Goal: Transaction & Acquisition: Purchase product/service

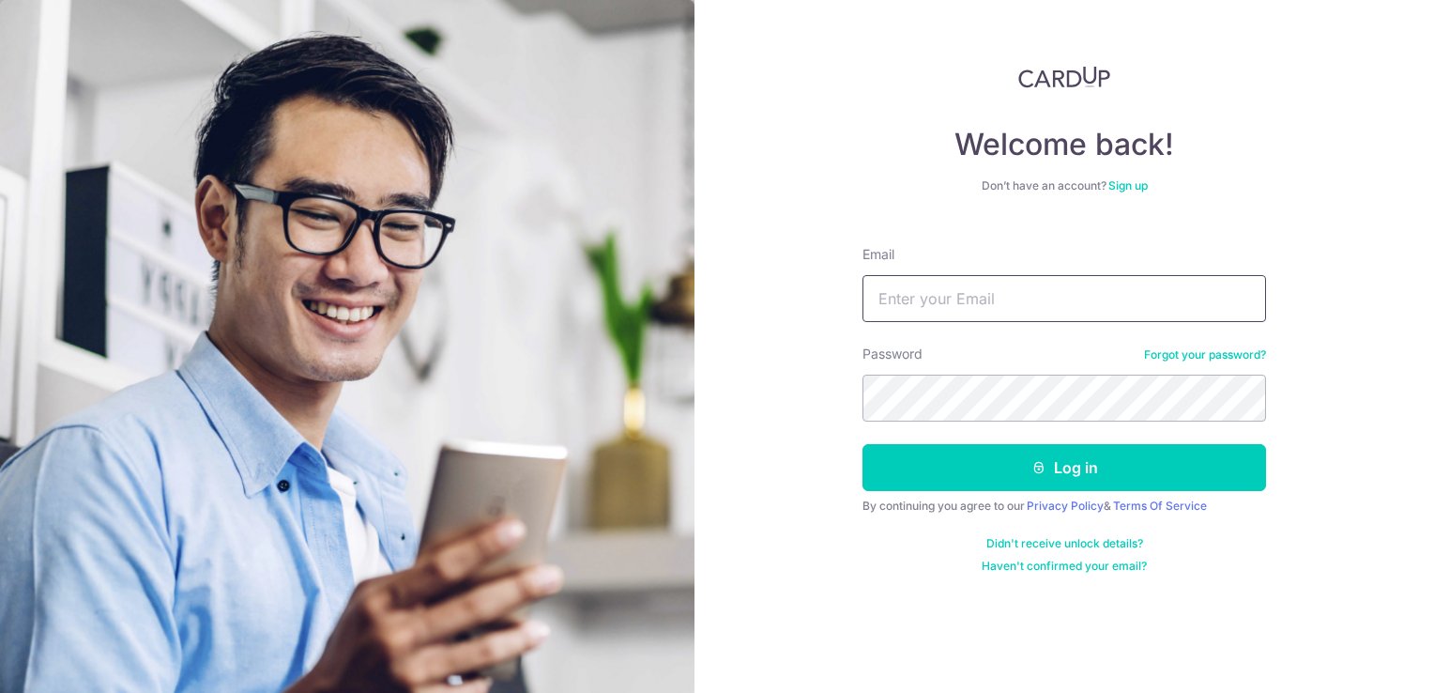
type input "[PERSON_NAME][EMAIL_ADDRESS][DOMAIN_NAME]"
click at [842, 403] on div "Welcome back! Don’t have an account? Sign up Email evelyn@twomorrowjewellery.co…" at bounding box center [1065, 346] width 740 height 693
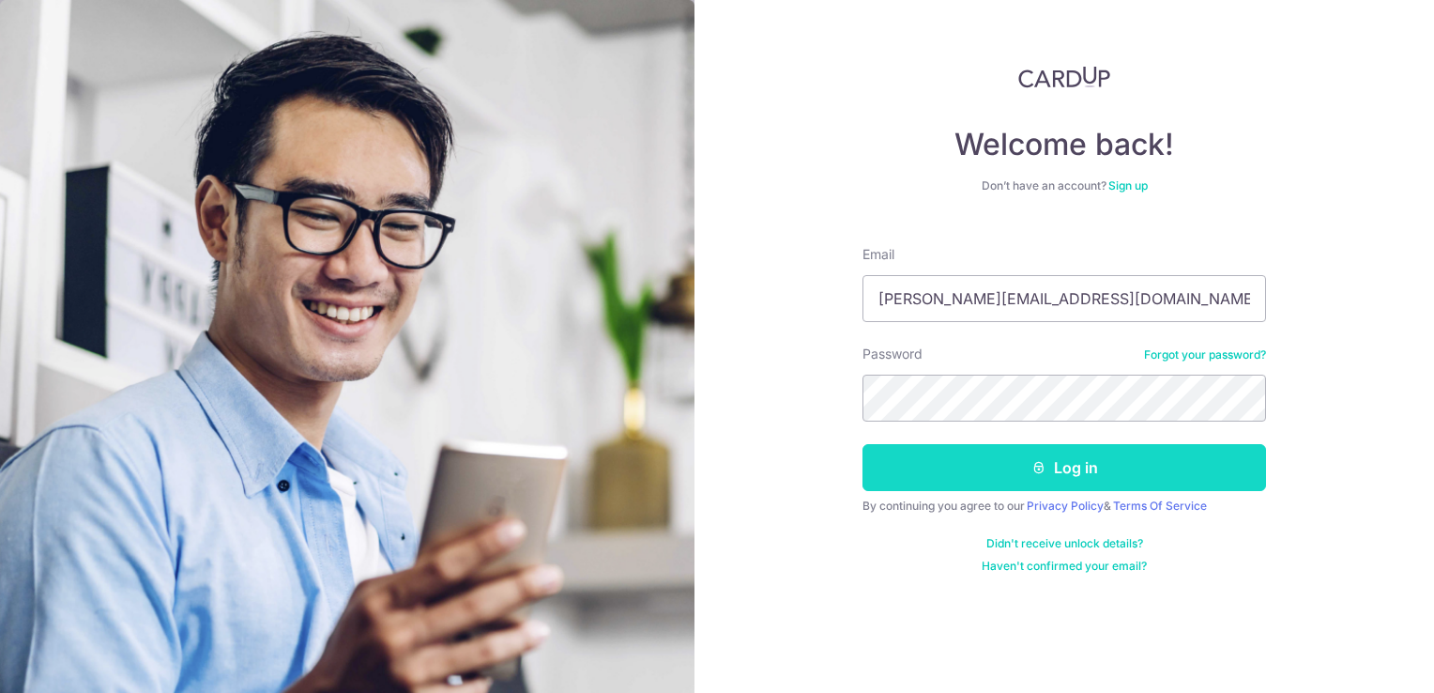
click at [878, 458] on button "Log in" at bounding box center [1065, 467] width 404 height 47
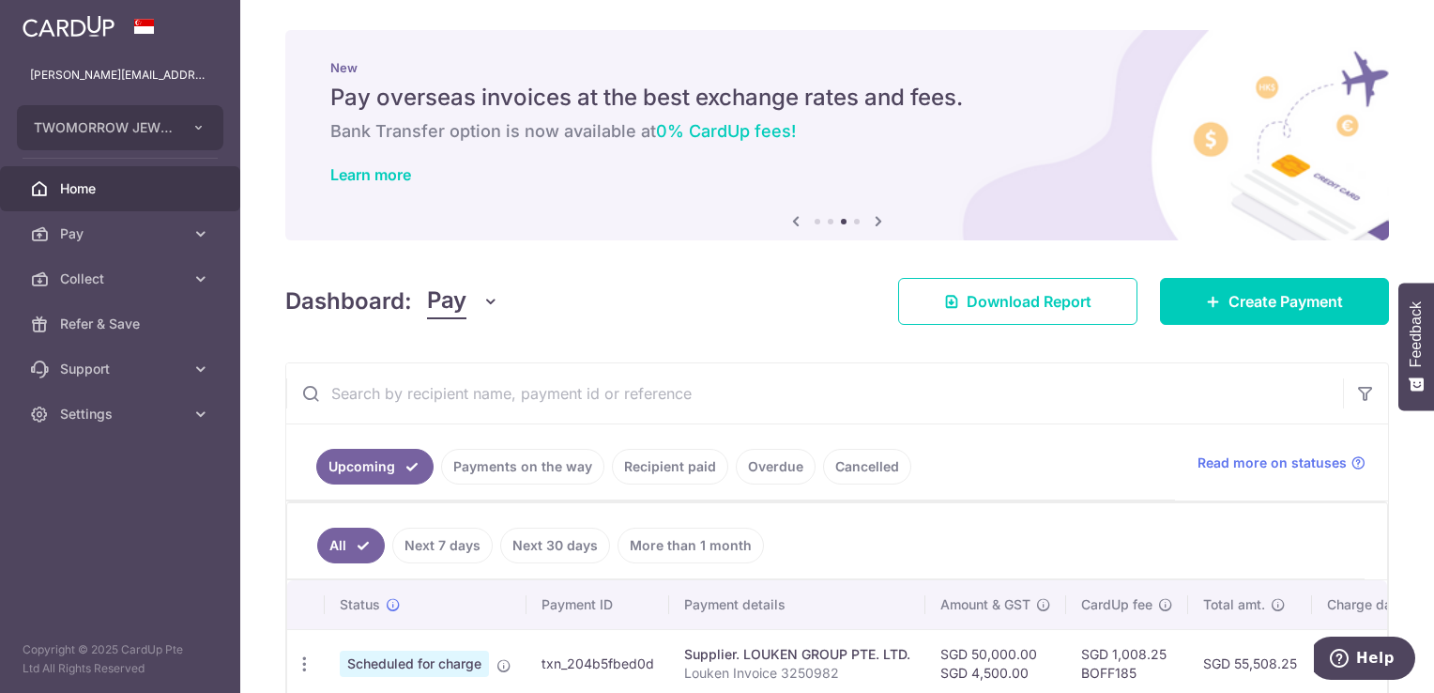
scroll to position [102, 0]
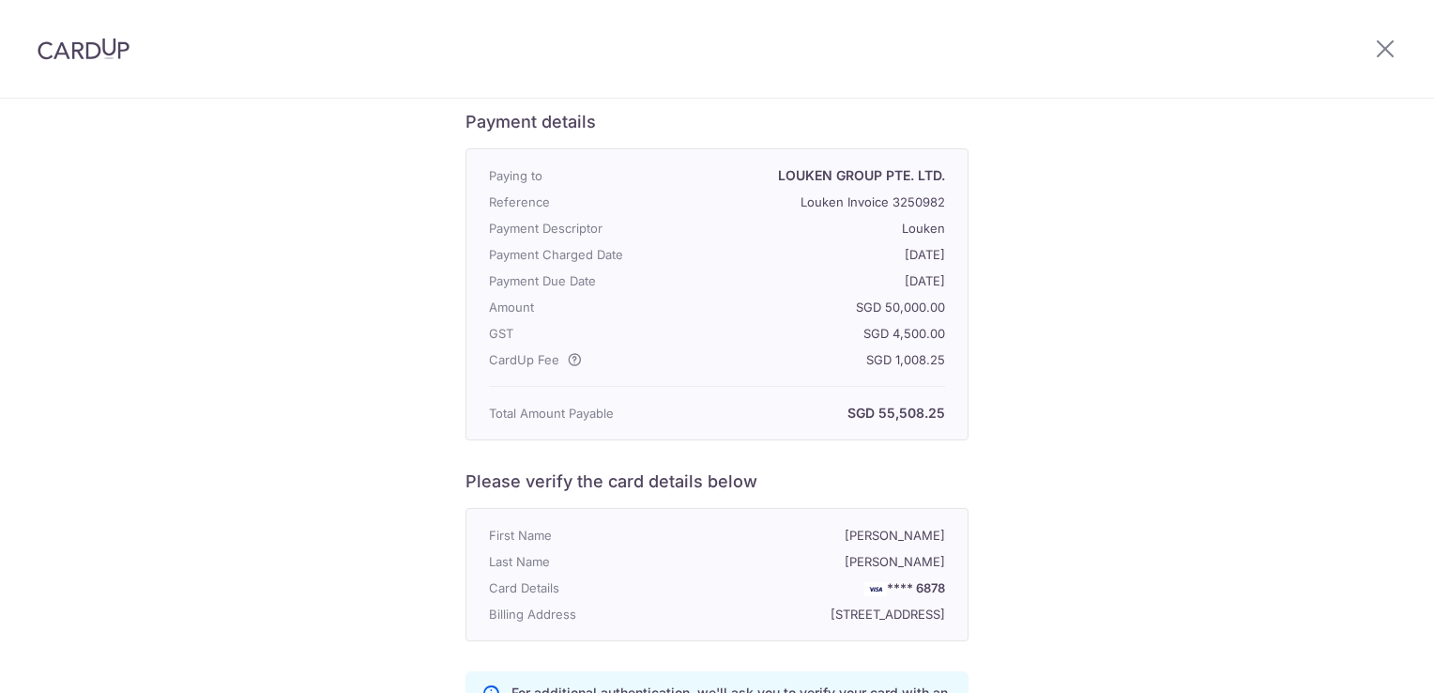
scroll to position [375, 0]
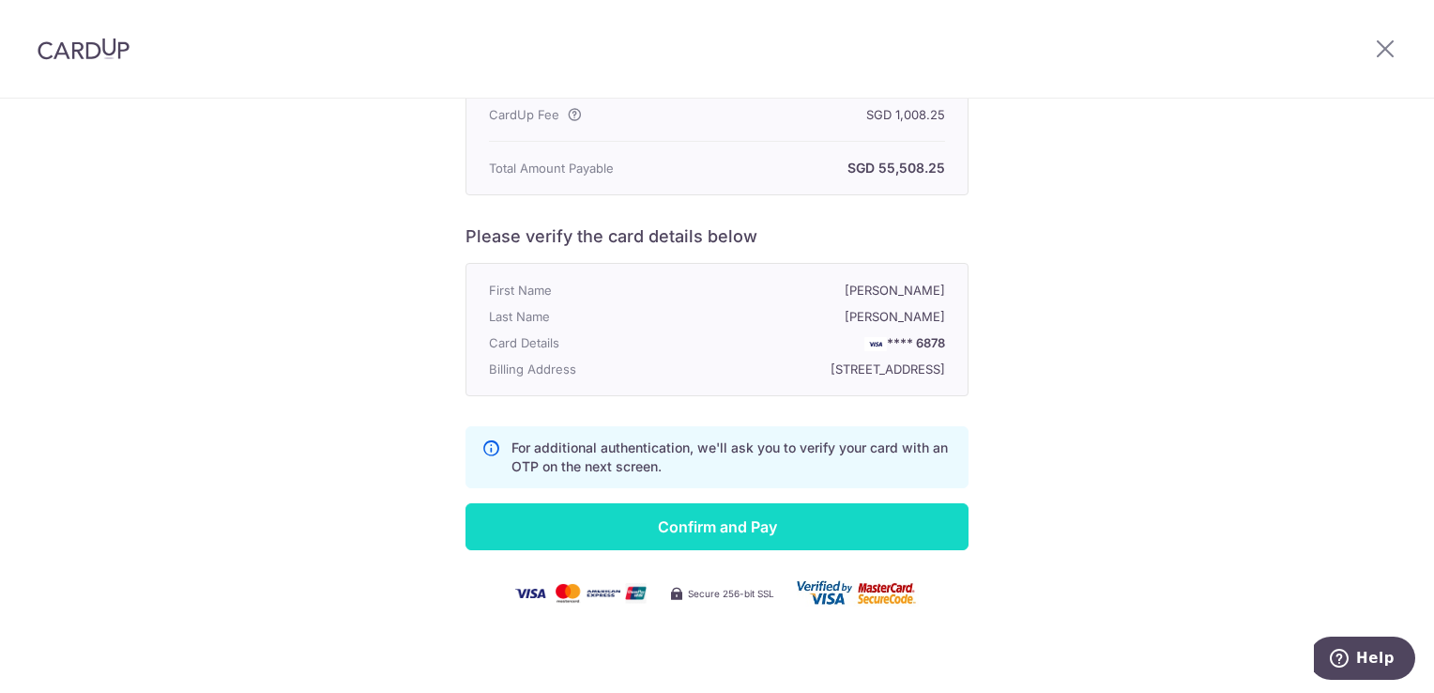
click at [711, 539] on input "Confirm and Pay" at bounding box center [717, 526] width 503 height 47
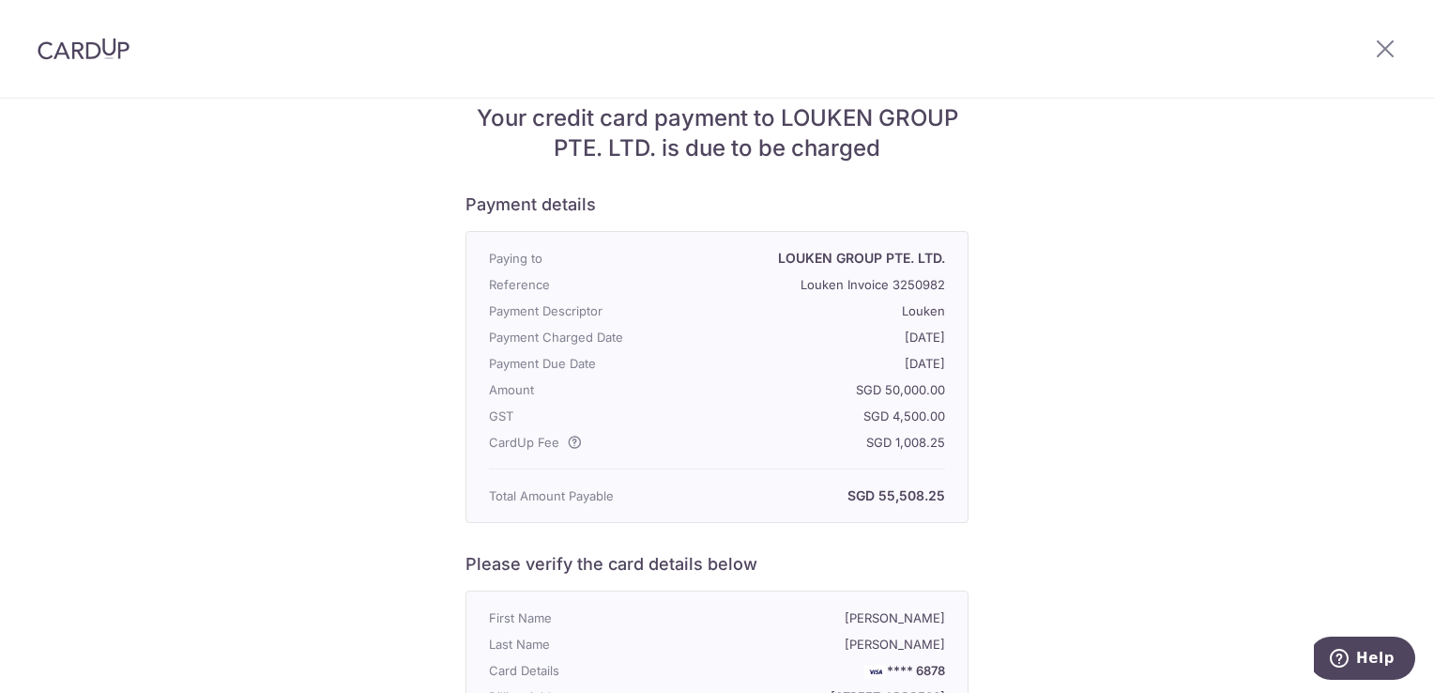
scroll to position [0, 0]
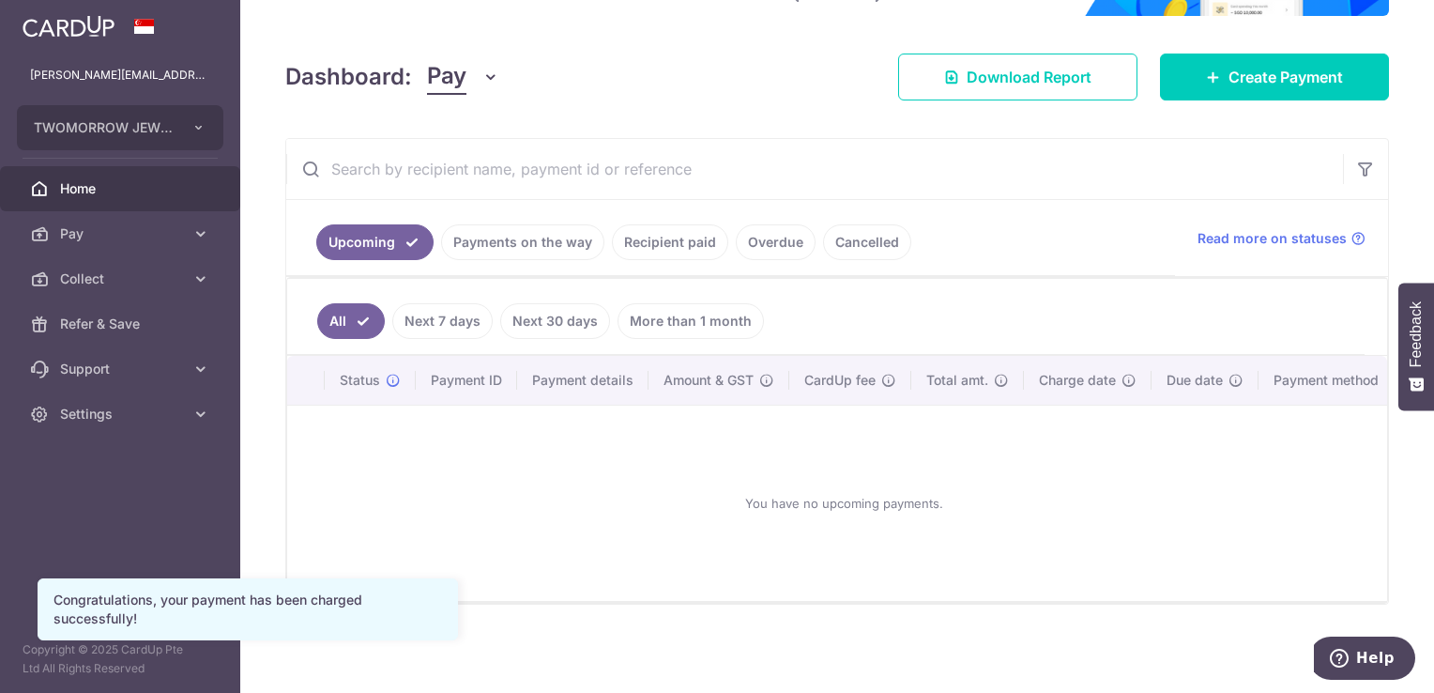
scroll to position [230, 0]
click at [526, 242] on link "Payments on the way" at bounding box center [522, 242] width 163 height 36
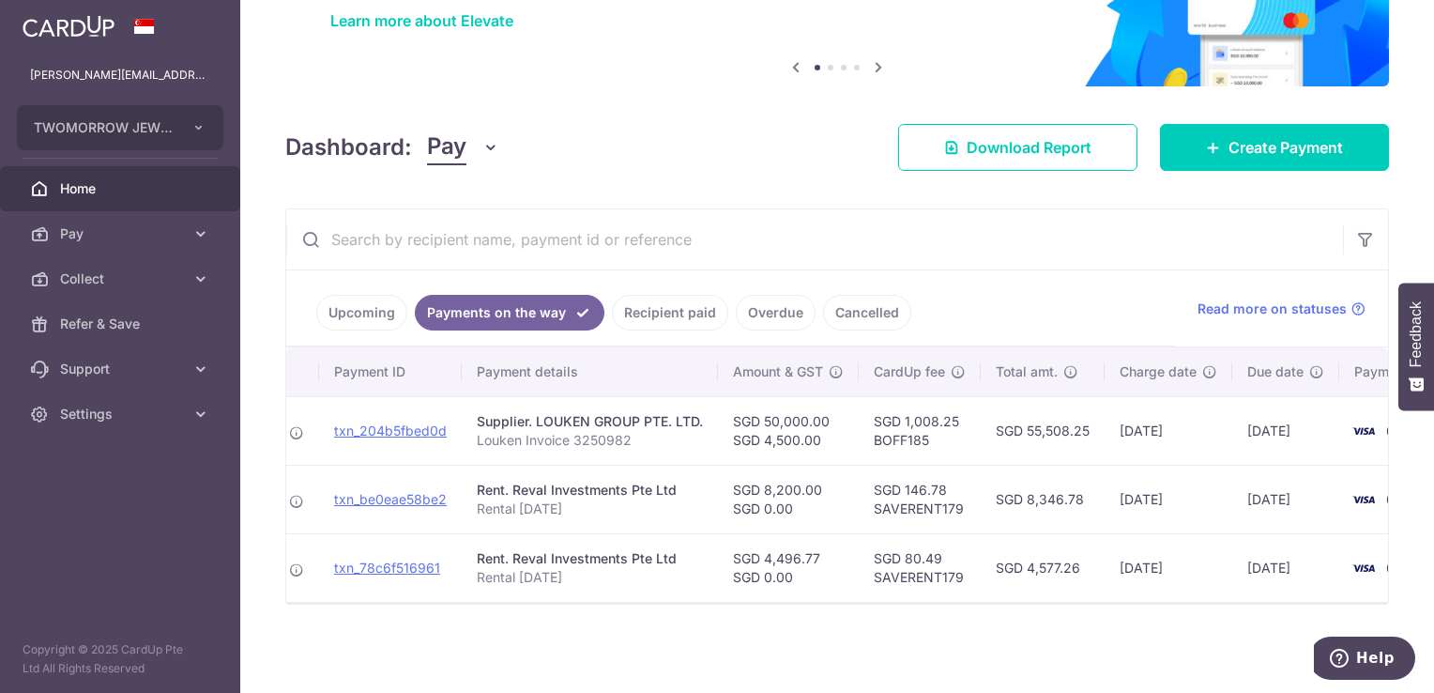
scroll to position [0, 280]
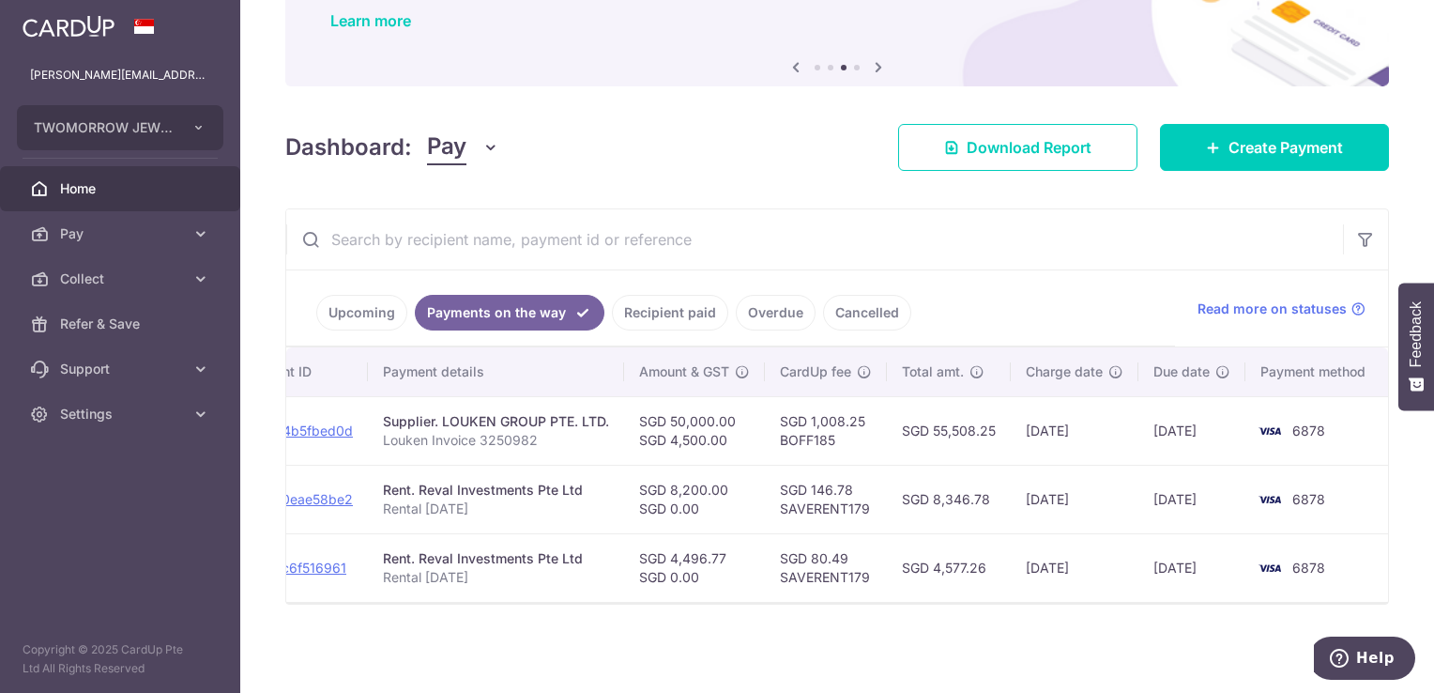
click at [784, 179] on div "× Pause Schedule Pause all future payments in this series Pause just this one p…" at bounding box center [837, 346] width 1194 height 693
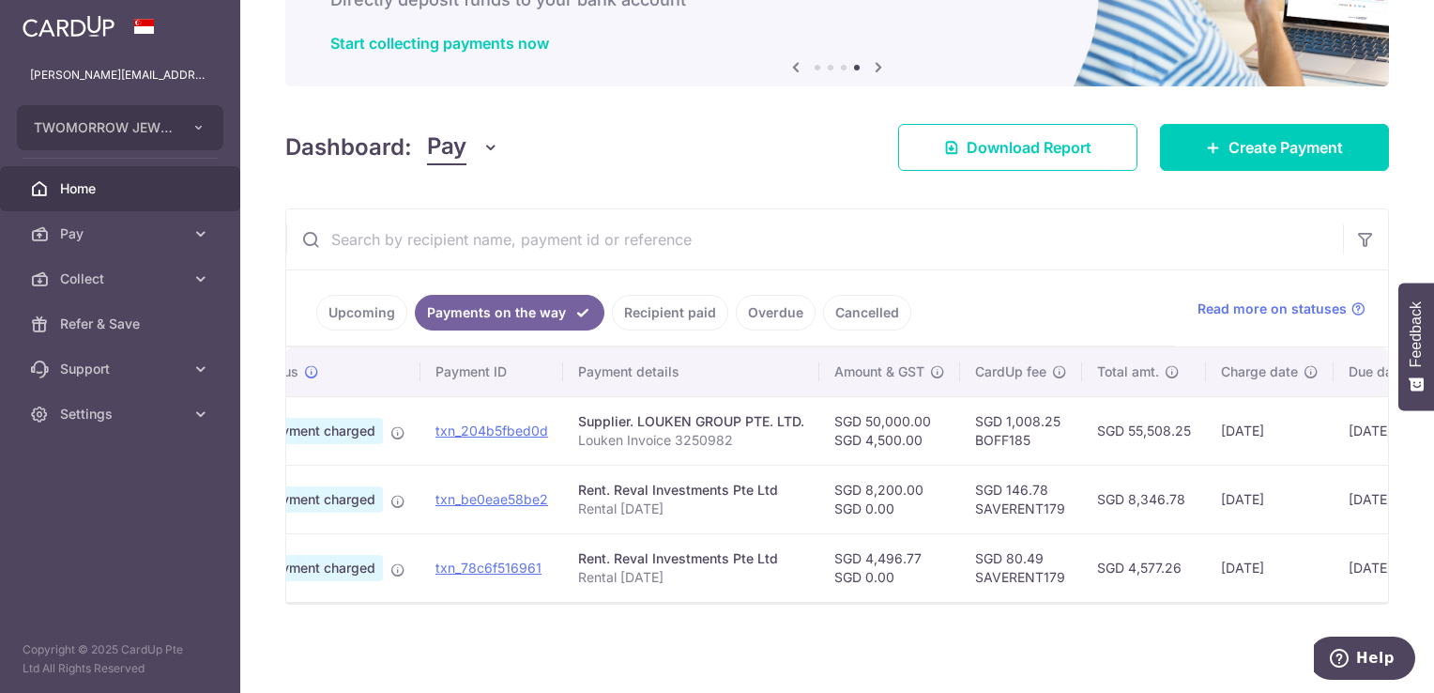
scroll to position [0, 0]
